Goal: Task Accomplishment & Management: Use online tool/utility

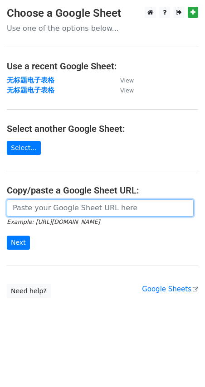
click at [21, 211] on input "url" at bounding box center [100, 208] width 187 height 17
paste input "[URL][DOMAIN_NAME]"
type input "[URL][DOMAIN_NAME]"
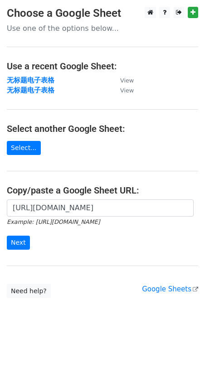
scroll to position [0, 0]
click at [15, 236] on input "Next" at bounding box center [18, 243] width 23 height 14
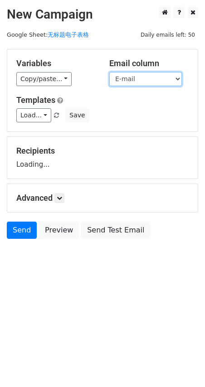
click at [155, 81] on select "Name E-mail" at bounding box center [145, 79] width 73 height 14
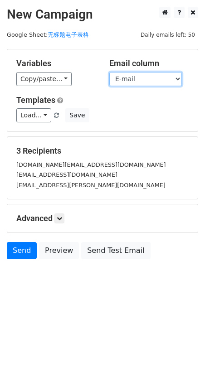
click at [151, 86] on select "Name E-mail" at bounding box center [145, 79] width 73 height 14
click at [109, 72] on select "Name E-mail" at bounding box center [145, 79] width 73 height 14
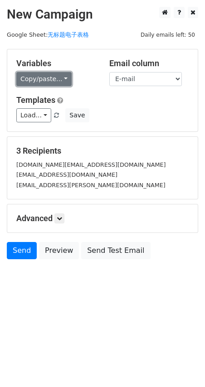
click at [67, 84] on link "Copy/paste..." at bounding box center [43, 79] width 55 height 14
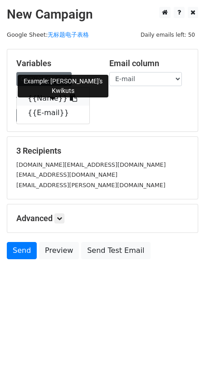
click at [70, 98] on icon at bounding box center [73, 97] width 7 height 7
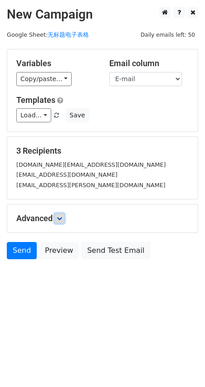
click at [63, 214] on link at bounding box center [59, 219] width 10 height 10
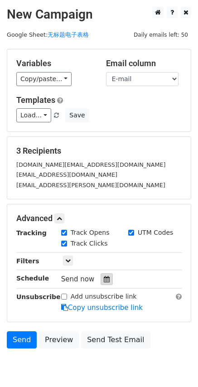
click at [107, 282] on icon at bounding box center [107, 279] width 6 height 6
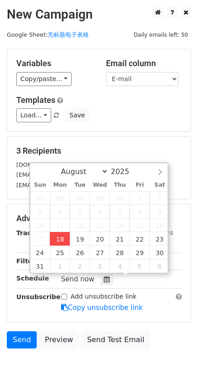
type input "[DATE] 18:25"
type input "06"
type input "25"
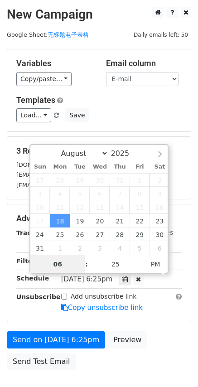
scroll to position [0, 0]
type input "22"
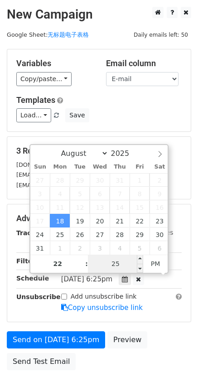
type input "[DATE] 22:25"
type input "10"
click at [112, 263] on input "25" at bounding box center [115, 264] width 55 height 18
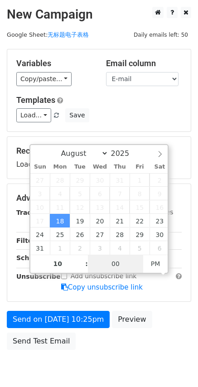
type input "00"
type input "[DATE] 22:00"
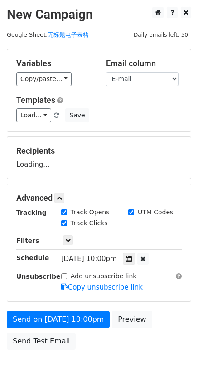
click at [146, 125] on div "Variables Copy/paste... {{Name}} {{E-mail}} Email column Name E-mail Templates …" at bounding box center [99, 90] width 184 height 82
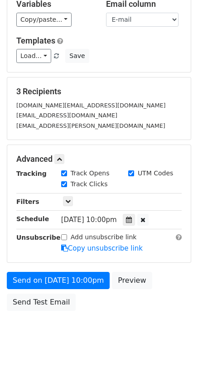
scroll to position [60, 0]
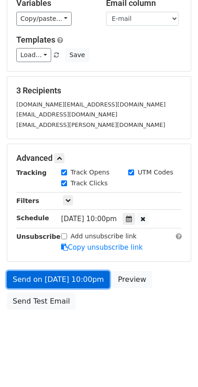
click at [52, 280] on link "Send on [DATE] 10:00pm" at bounding box center [58, 279] width 103 height 17
